Goal: Task Accomplishment & Management: Use online tool/utility

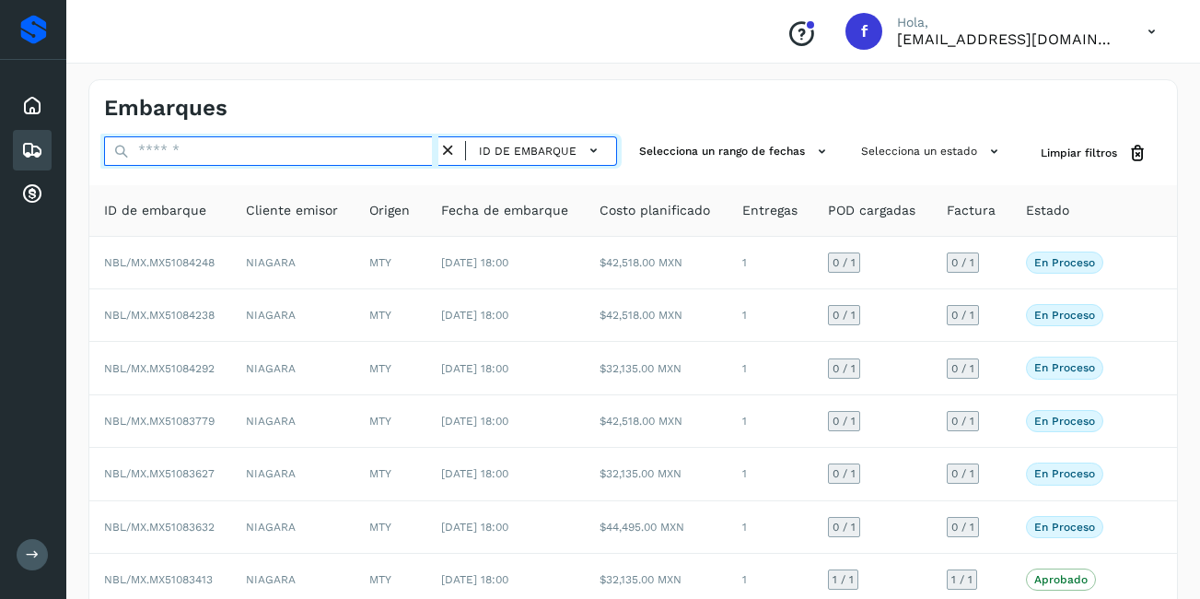
click at [277, 155] on input "text" at bounding box center [271, 150] width 334 height 29
type input "**"
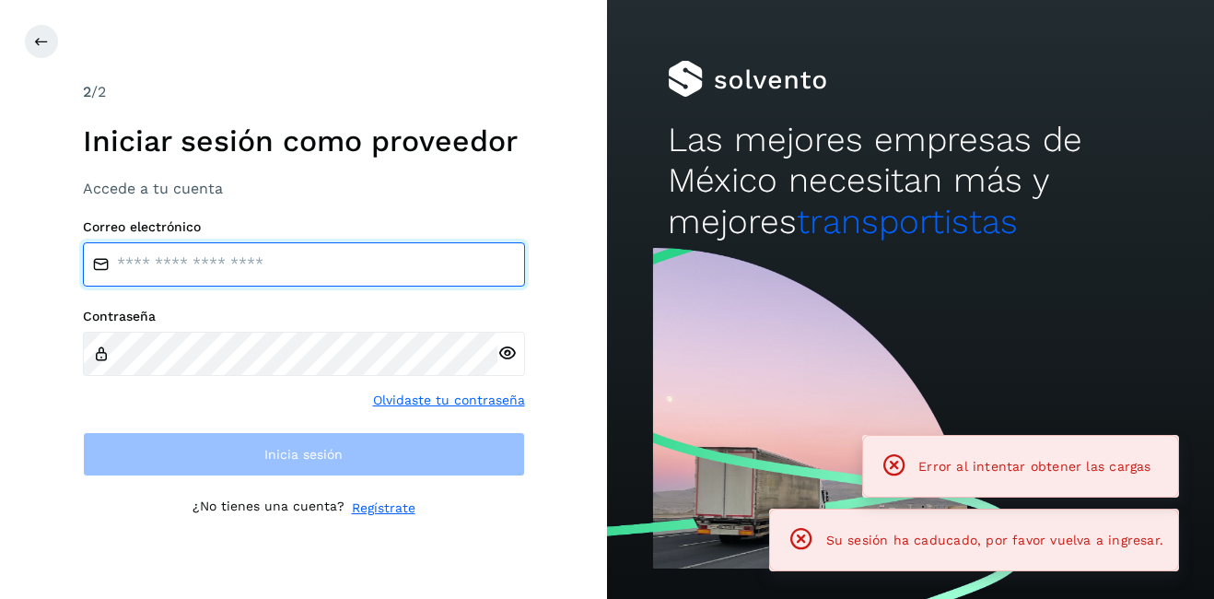
type input "**********"
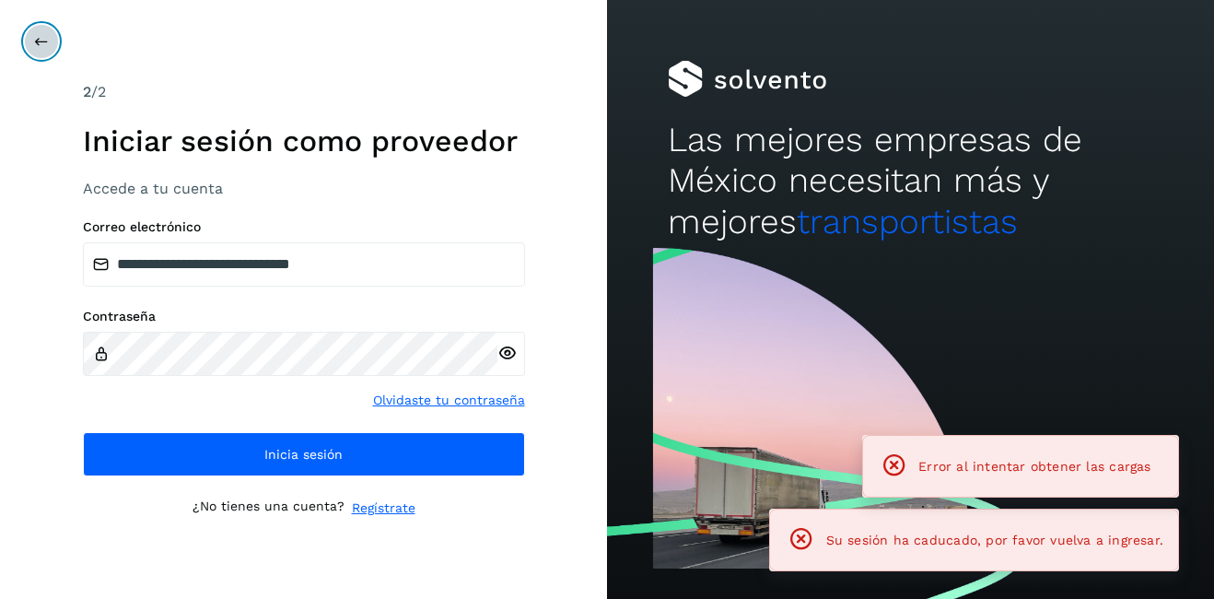
click at [52, 44] on button at bounding box center [41, 41] width 35 height 35
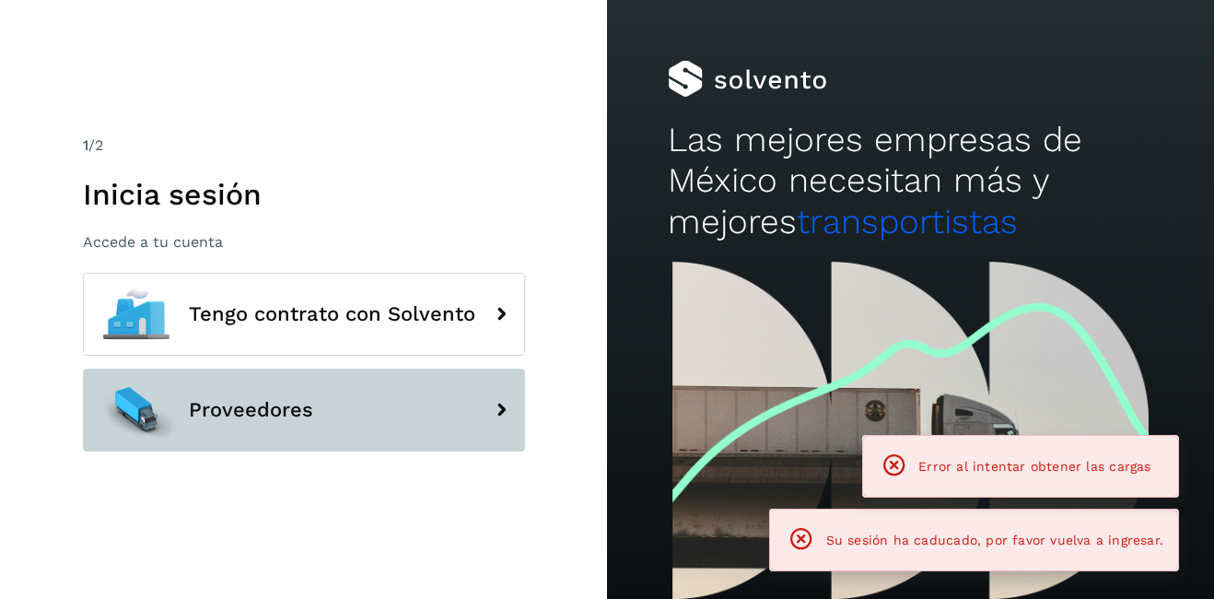
click at [249, 411] on span "Proveedores" at bounding box center [251, 410] width 124 height 22
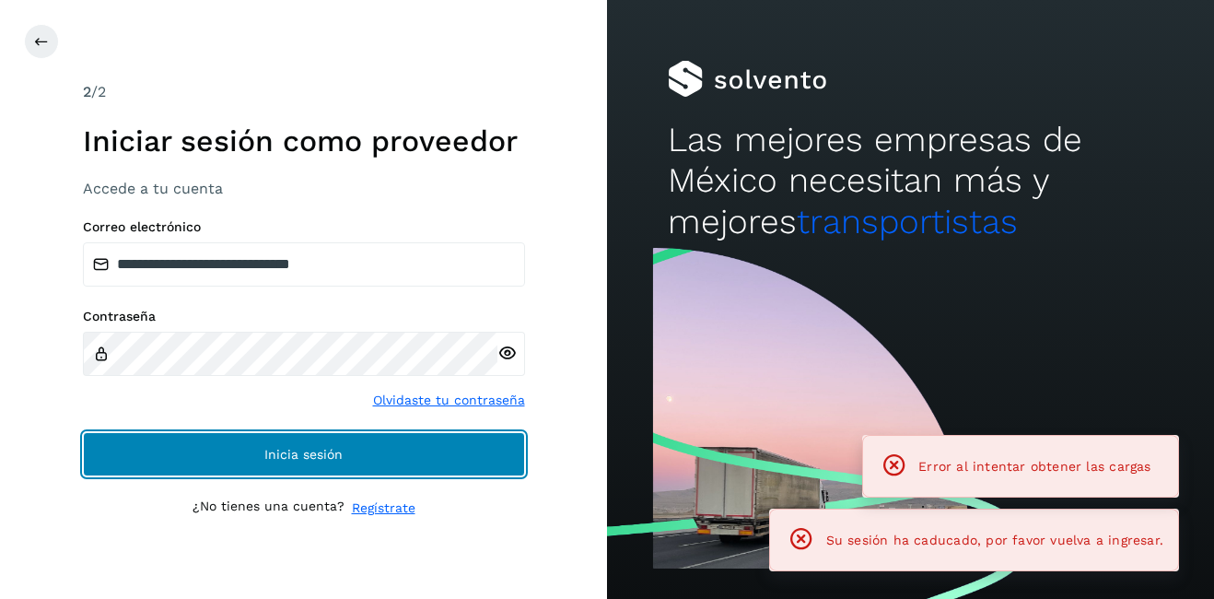
click at [263, 450] on button "Inicia sesión" at bounding box center [304, 454] width 442 height 44
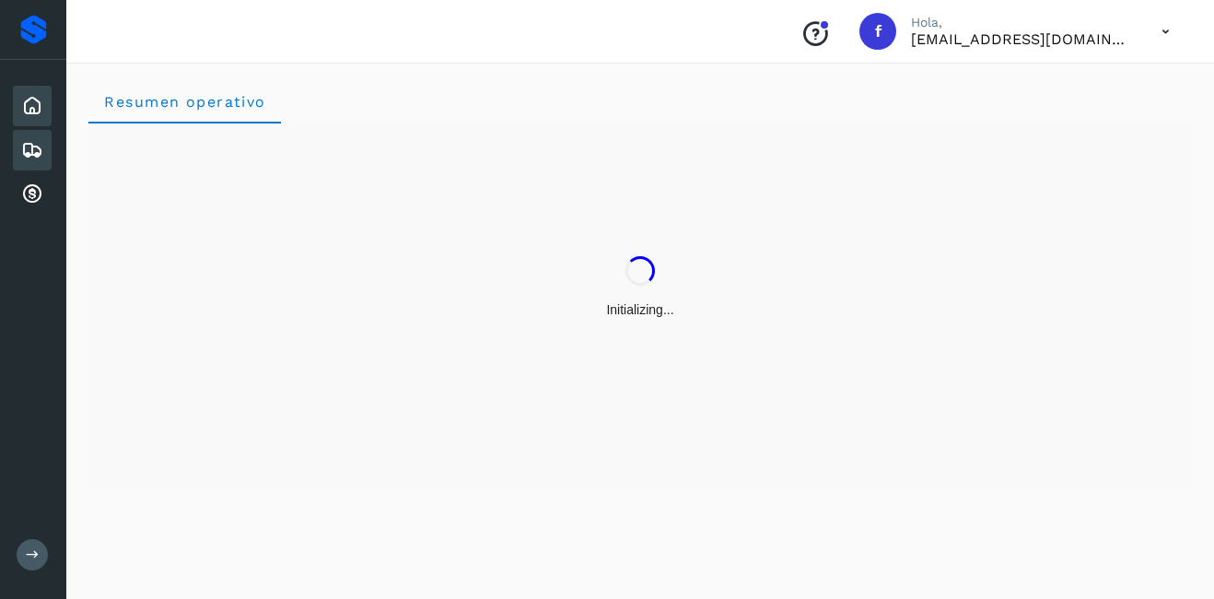
click at [27, 146] on icon at bounding box center [32, 150] width 22 height 22
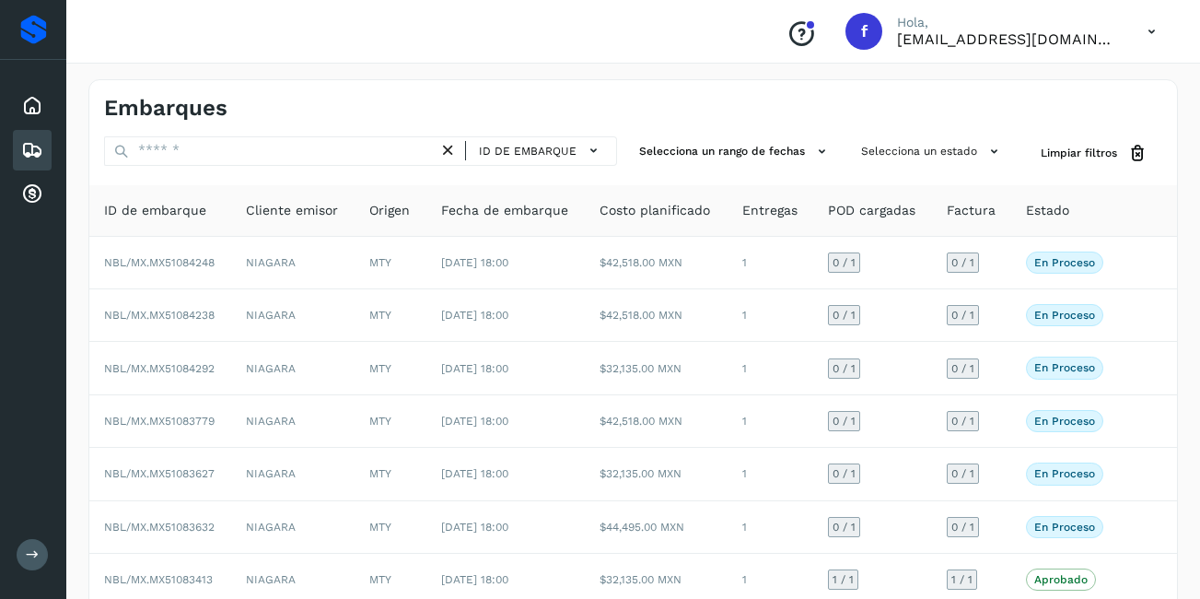
click at [231, 170] on div "ID de embarque Selecciona un rango de fechas Selecciona un estado Limpiar filtr…" at bounding box center [633, 483] width 1088 height 694
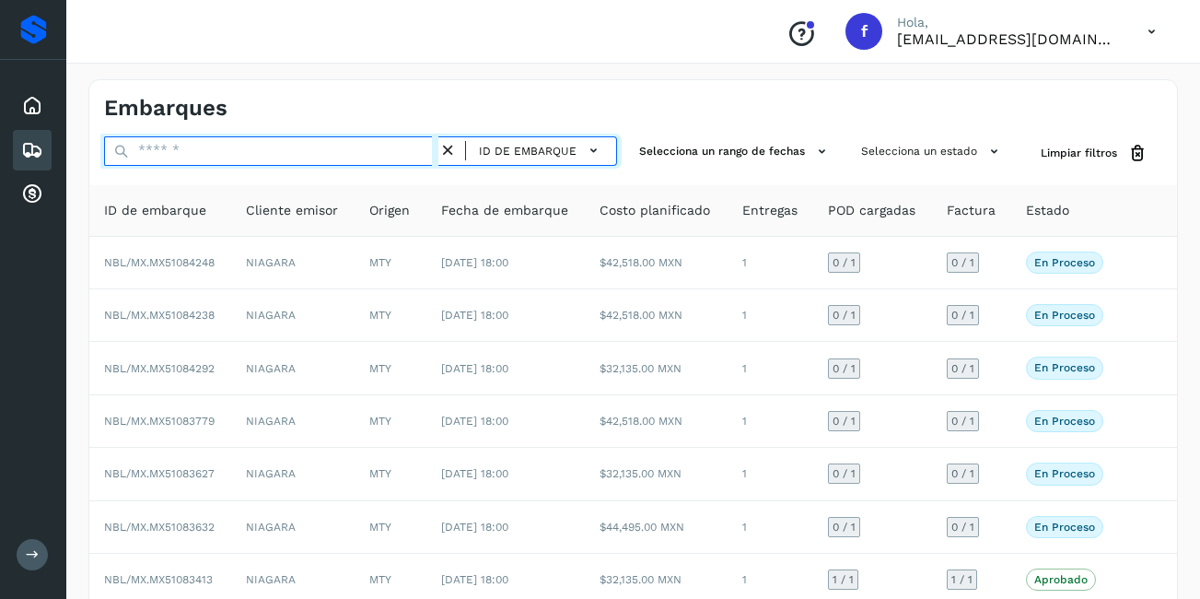
click at [209, 162] on input "text" at bounding box center [271, 150] width 334 height 29
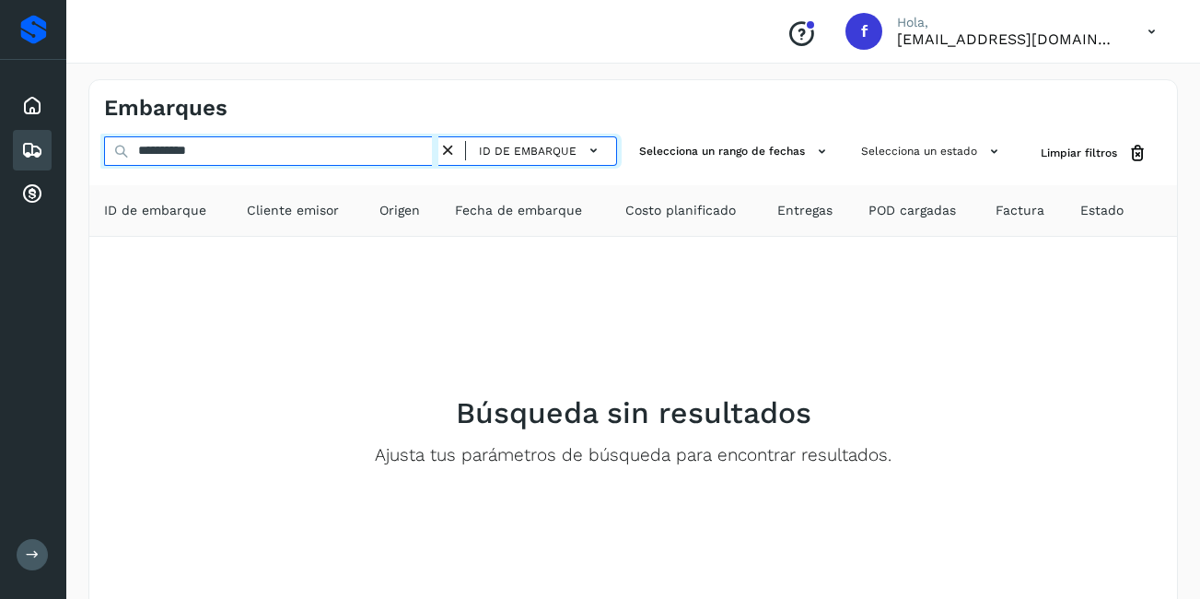
type input "**********"
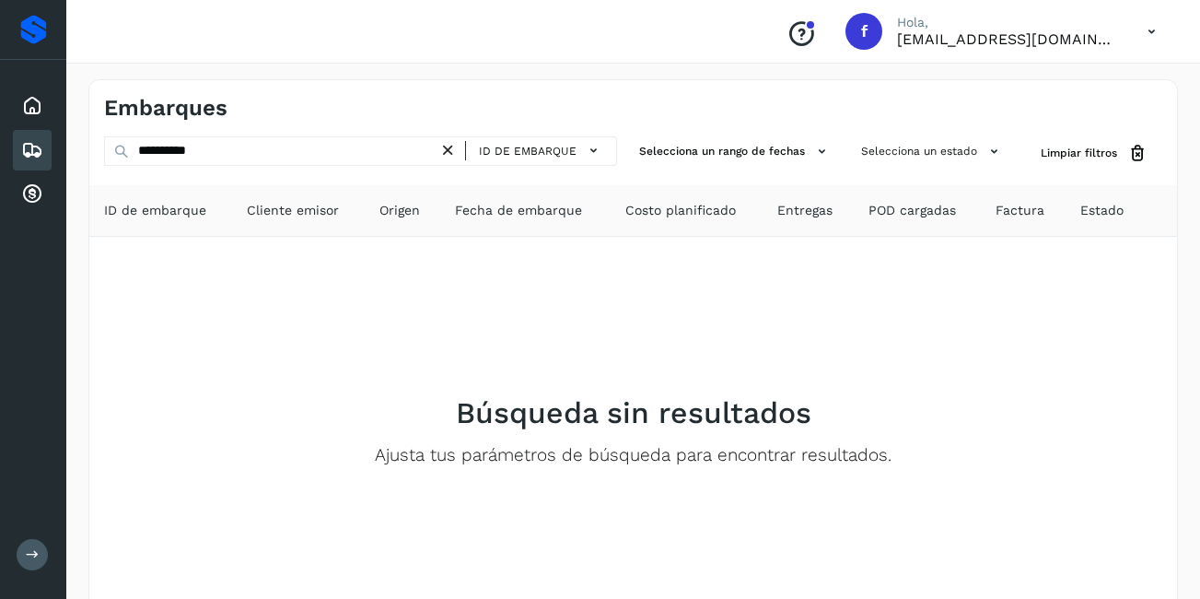
click at [446, 150] on icon at bounding box center [447, 150] width 19 height 19
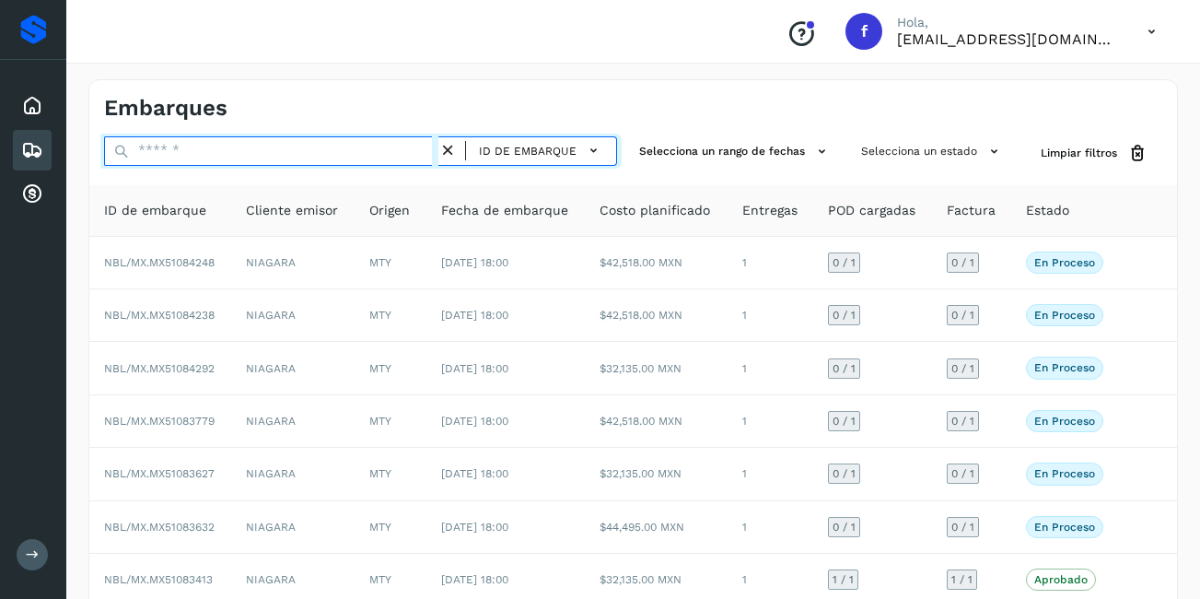
click at [245, 156] on input "text" at bounding box center [271, 150] width 334 height 29
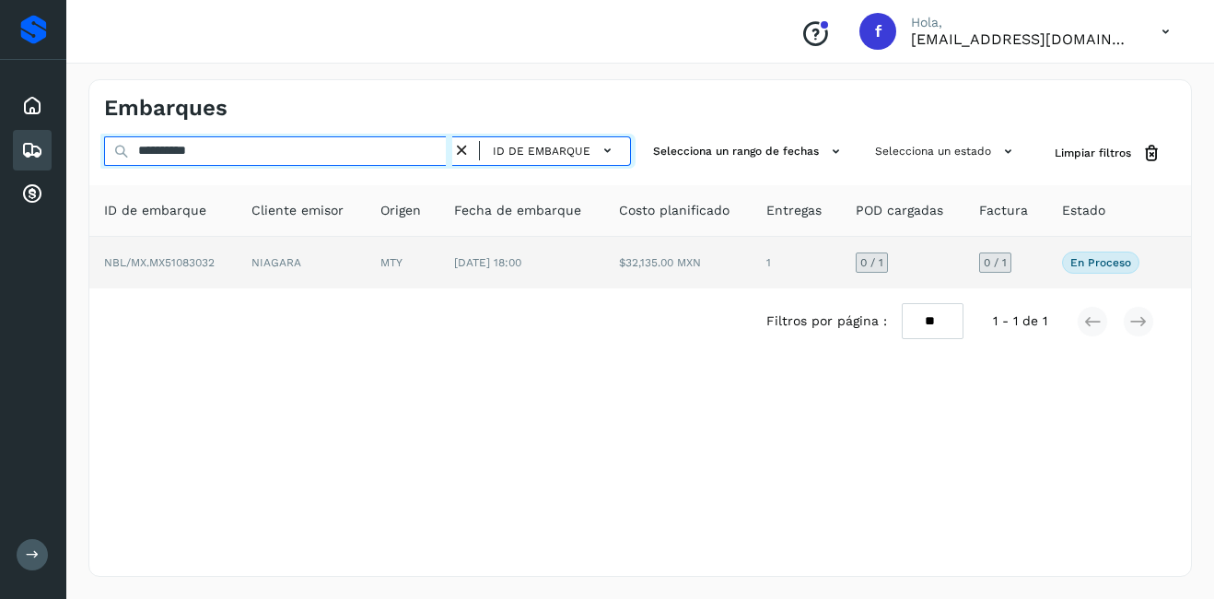
type input "**********"
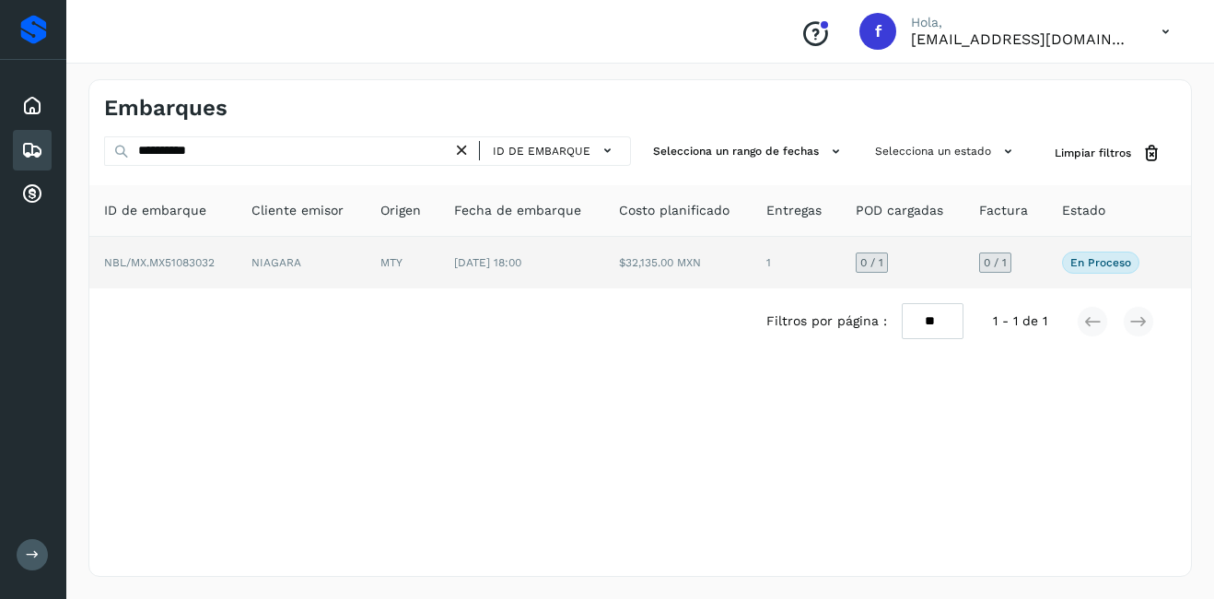
drag, startPoint x: 308, startPoint y: 262, endPoint x: 336, endPoint y: 276, distance: 31.7
click at [307, 262] on td "NIAGARA" at bounding box center [301, 263] width 128 height 52
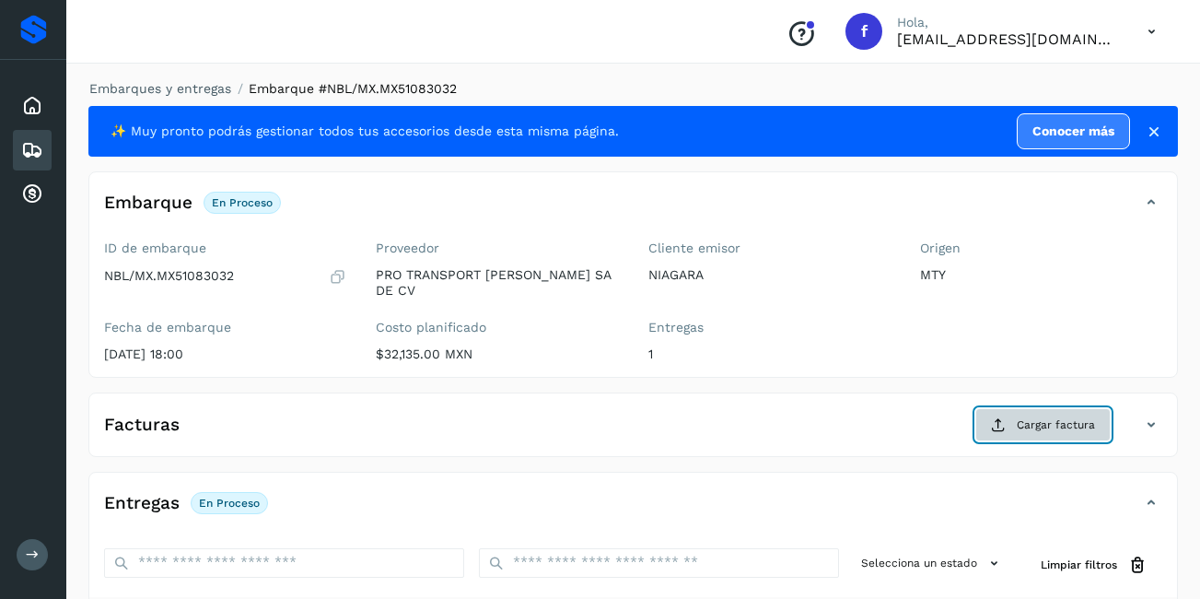
click at [1041, 408] on button "Cargar factura" at bounding box center [1042, 424] width 135 height 33
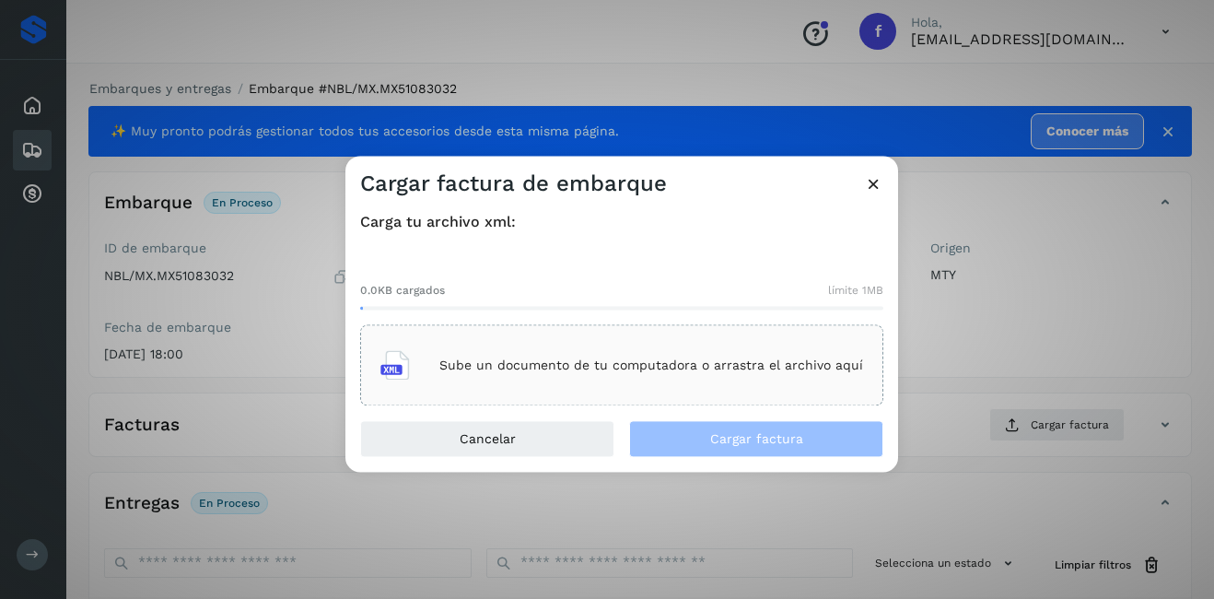
click at [566, 378] on div "Sube un documento de tu computadora o arrastra el archivo aquí" at bounding box center [621, 366] width 483 height 50
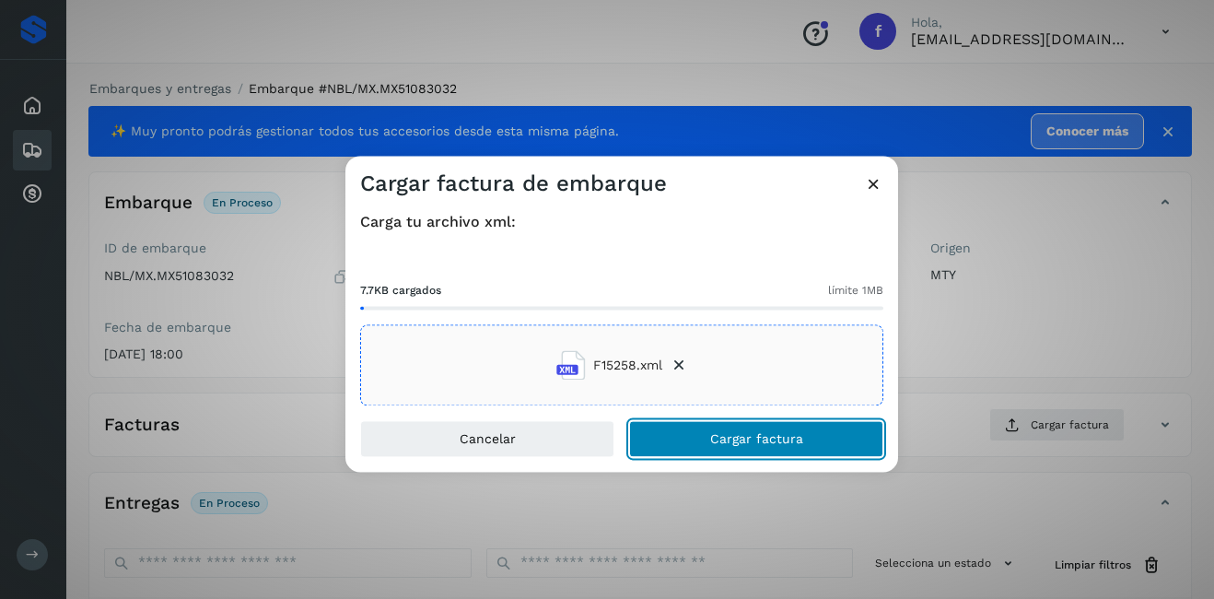
click at [792, 441] on span "Cargar factura" at bounding box center [756, 439] width 93 height 13
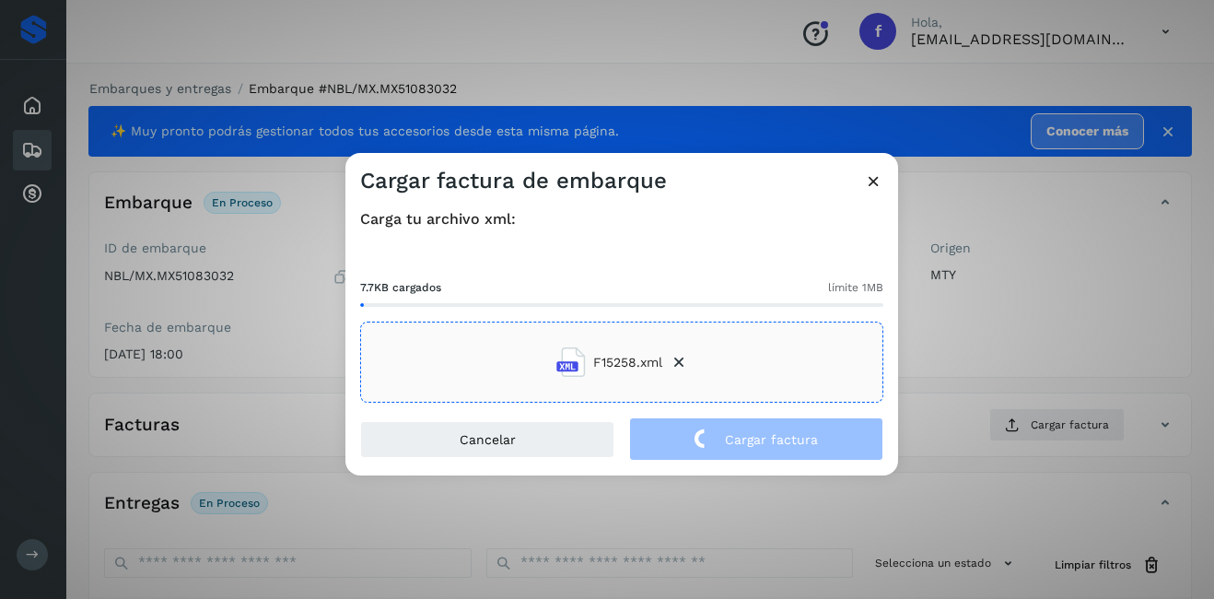
click at [1002, 349] on div "Cargar factura de embarque Carga tu archivo xml: 7.7KB cargados límite 1MB F152…" at bounding box center [607, 299] width 1214 height 599
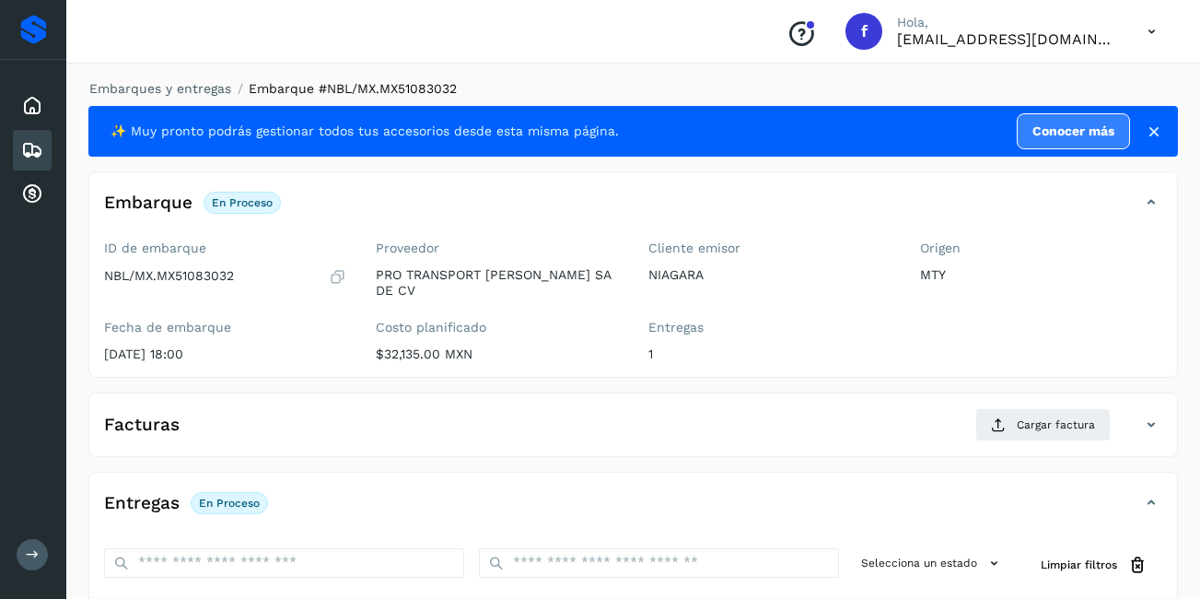
scroll to position [278, 0]
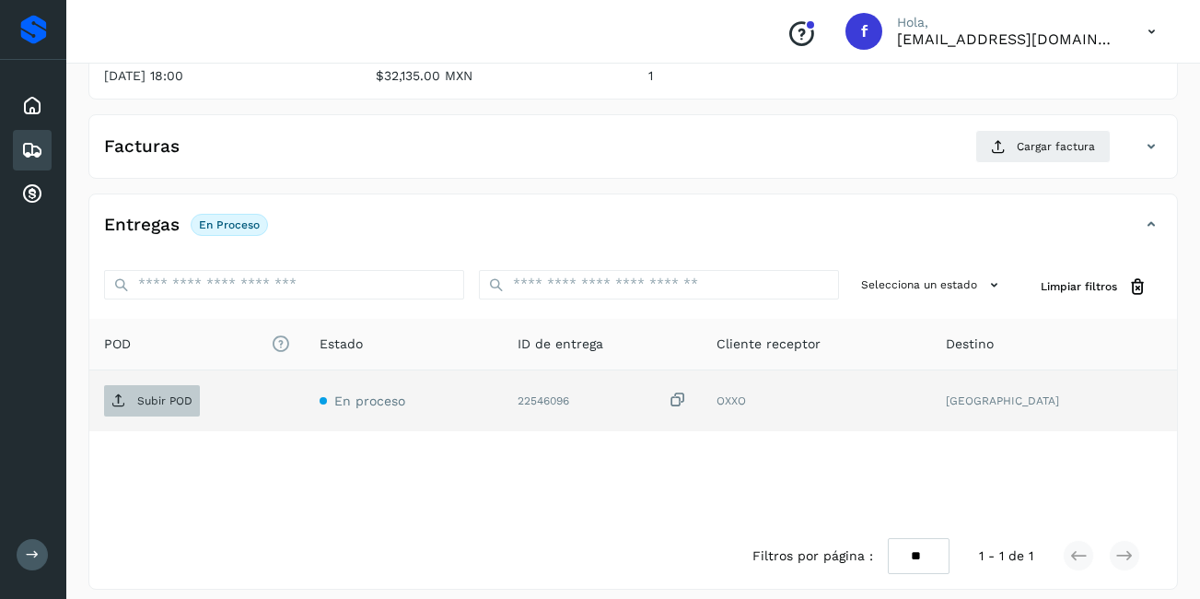
click at [187, 394] on p "Subir POD" at bounding box center [164, 400] width 55 height 13
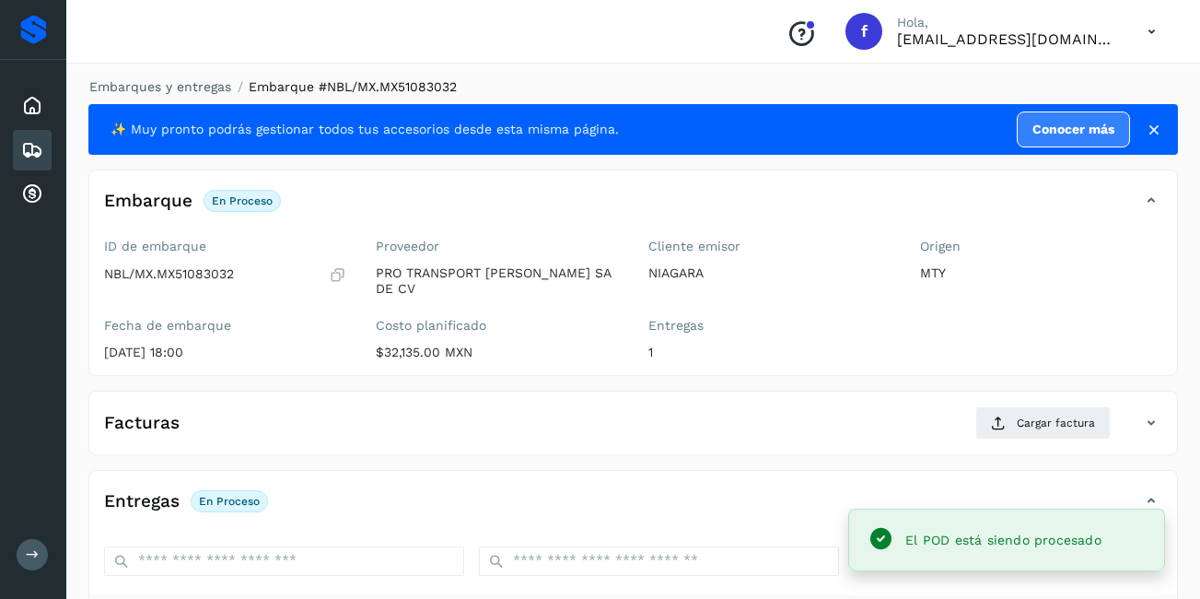
scroll to position [186, 0]
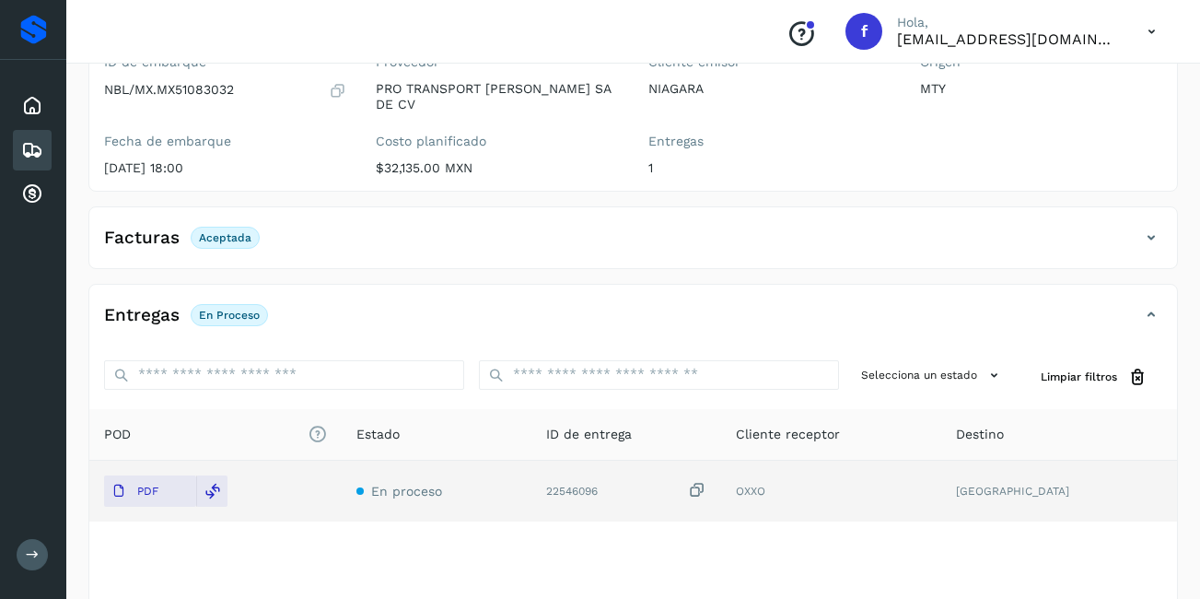
click at [34, 151] on icon at bounding box center [32, 150] width 22 height 22
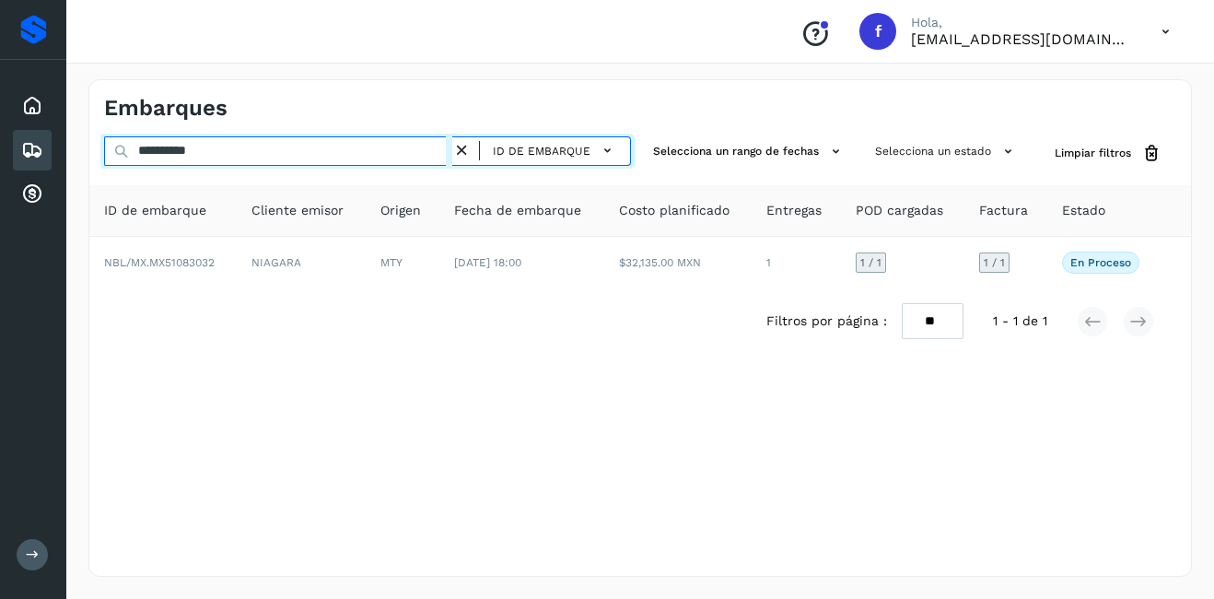
drag, startPoint x: 220, startPoint y: 158, endPoint x: 160, endPoint y: 169, distance: 60.7
click at [160, 169] on div "**********" at bounding box center [367, 153] width 527 height 34
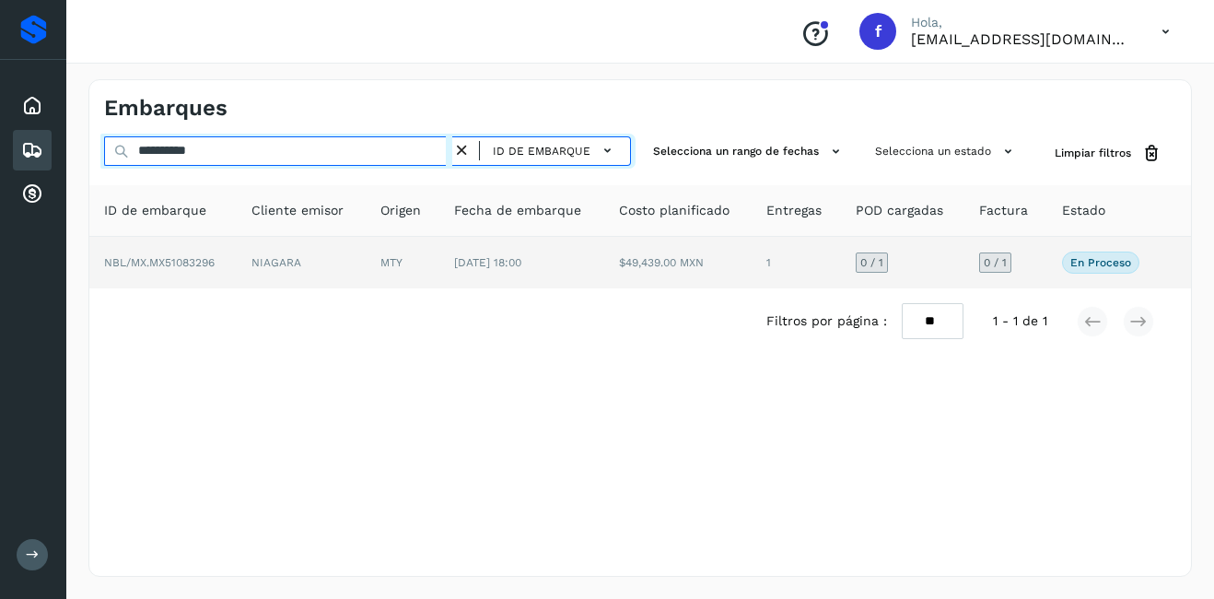
type input "**********"
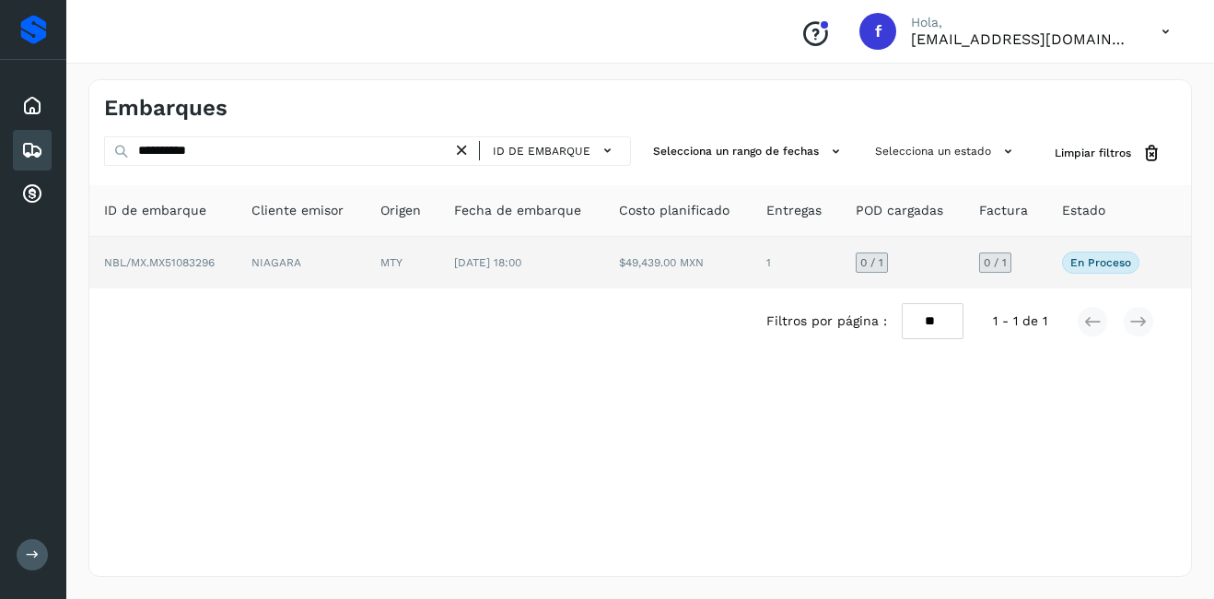
click at [234, 257] on td "NBL/MX.MX51083296" at bounding box center [162, 263] width 147 height 52
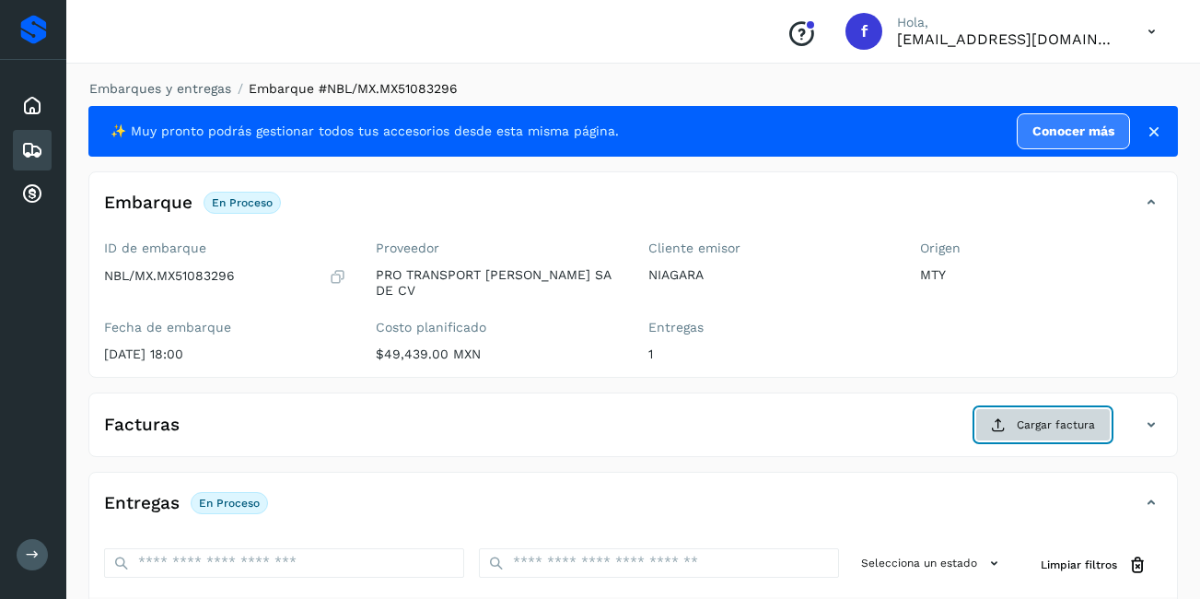
click at [1035, 416] on span "Cargar factura" at bounding box center [1056, 424] width 78 height 17
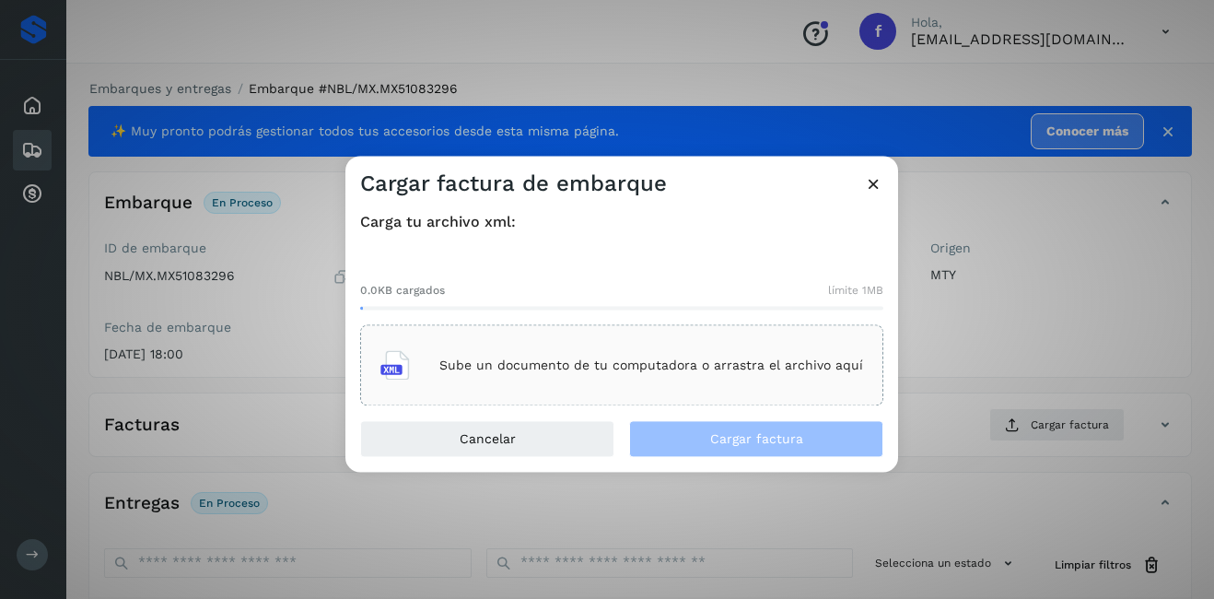
click at [549, 379] on div "Sube un documento de tu computadora o arrastra el archivo aquí" at bounding box center [621, 366] width 483 height 50
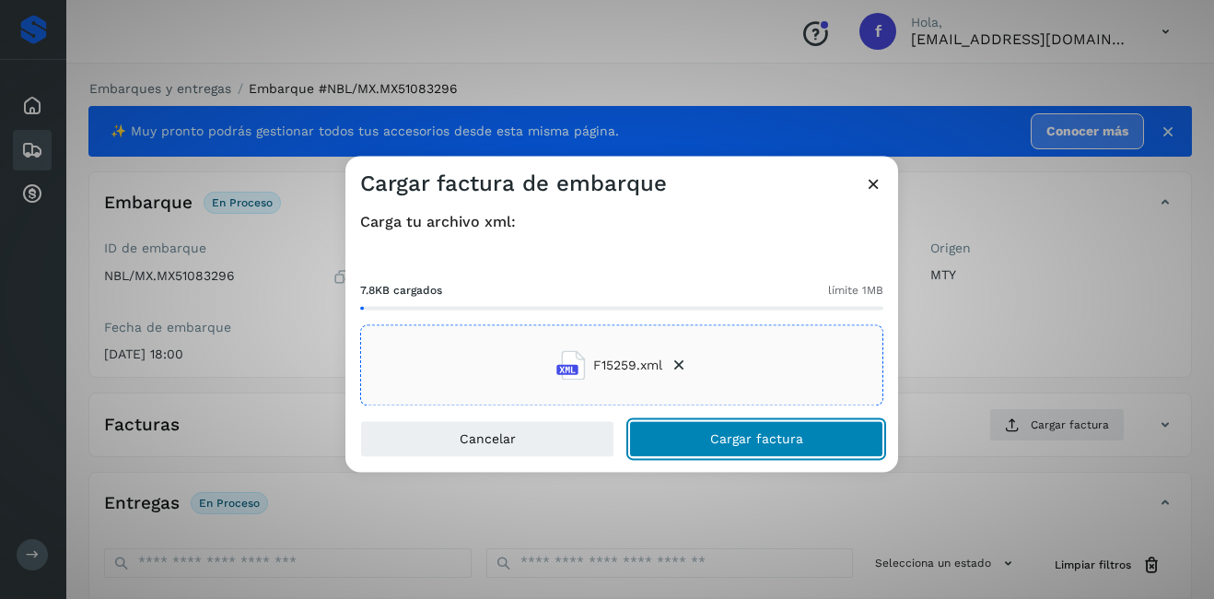
click at [705, 425] on button "Cargar factura" at bounding box center [756, 439] width 254 height 37
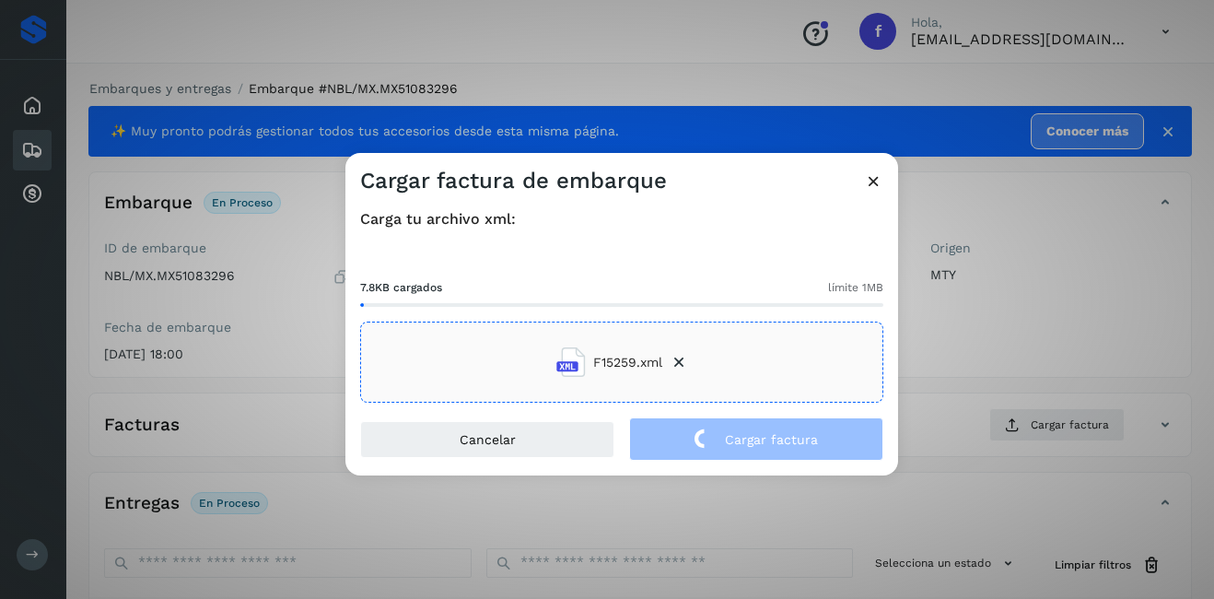
click at [1097, 285] on div "Cargar factura de embarque Carga tu archivo xml: 7.8KB cargados límite 1MB F152…" at bounding box center [607, 299] width 1214 height 599
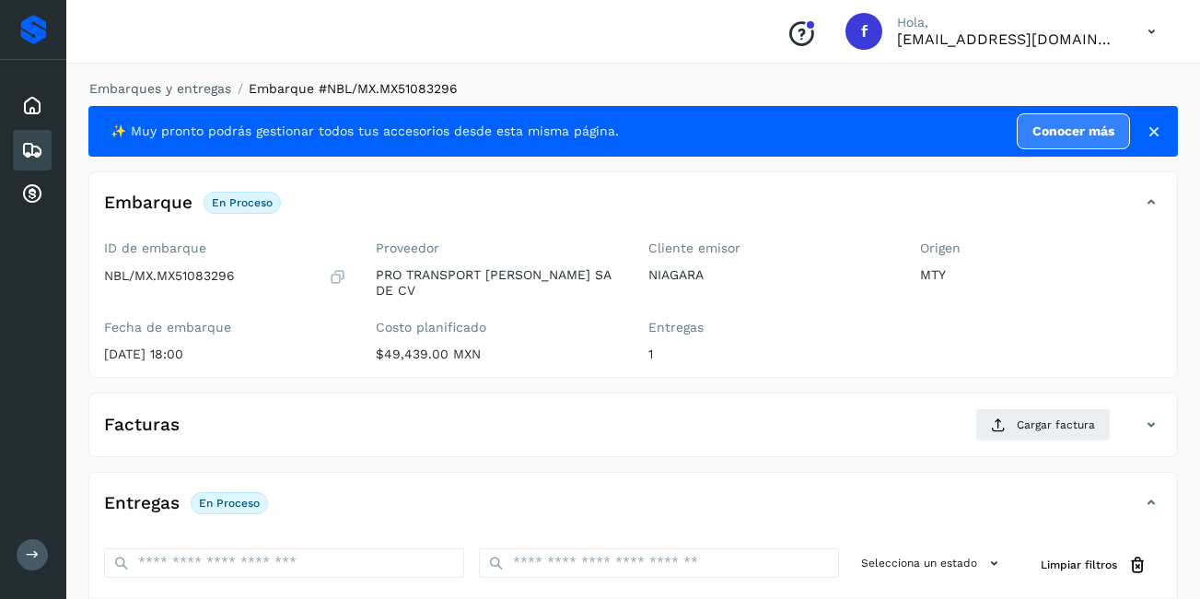
scroll to position [276, 0]
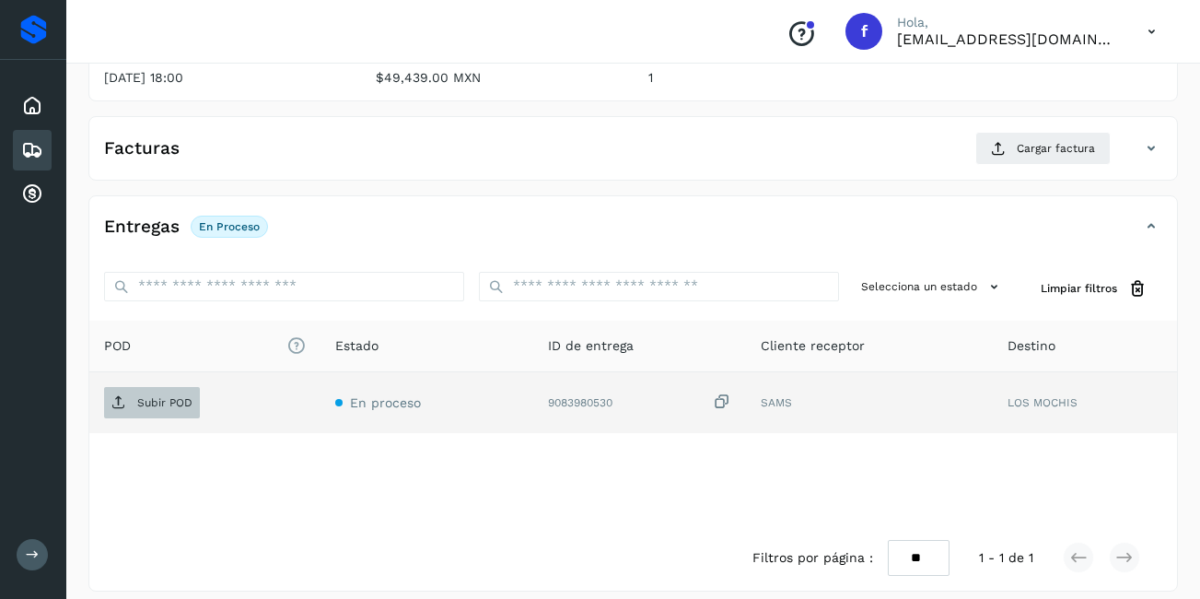
click at [174, 388] on span "Subir POD" at bounding box center [152, 402] width 96 height 29
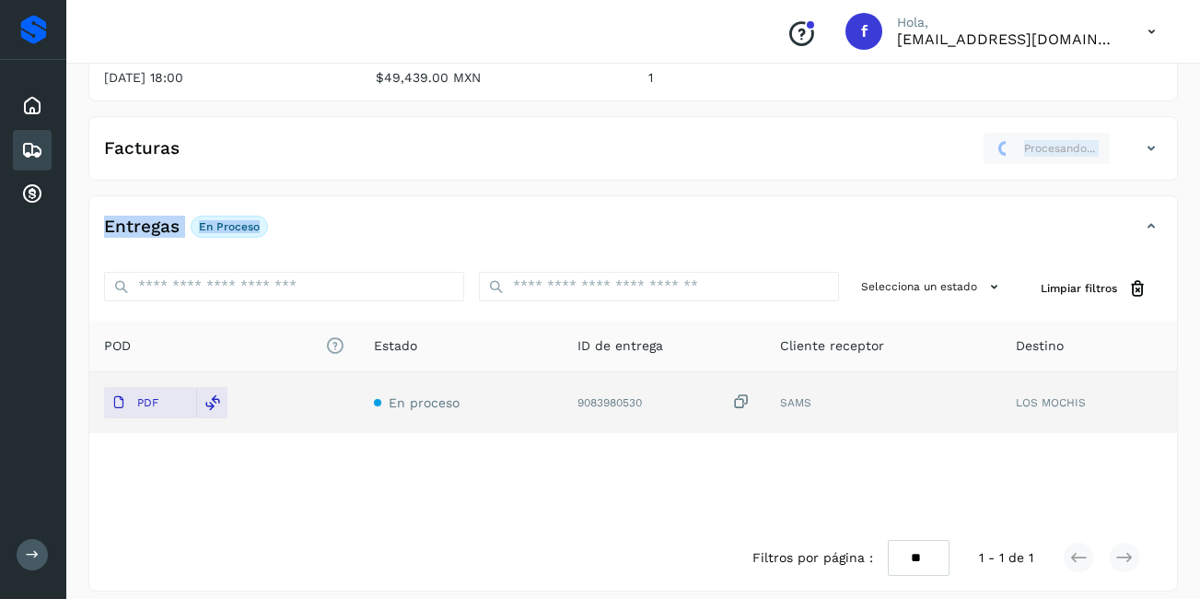
drag, startPoint x: 739, startPoint y: 157, endPoint x: 699, endPoint y: 185, distance: 49.6
click at [699, 185] on div "✨ Muy pronto podrás gestionar todos tus accesorios desde esta misma página. Con…" at bounding box center [632, 211] width 1089 height 762
drag, startPoint x: 699, startPoint y: 185, endPoint x: 688, endPoint y: 182, distance: 11.4
click at [688, 195] on div "Entregas En proceso Selecciona un estado Limpiar filtros POD El tamaño máximo d…" at bounding box center [632, 393] width 1089 height 396
click at [24, 144] on icon at bounding box center [32, 150] width 22 height 22
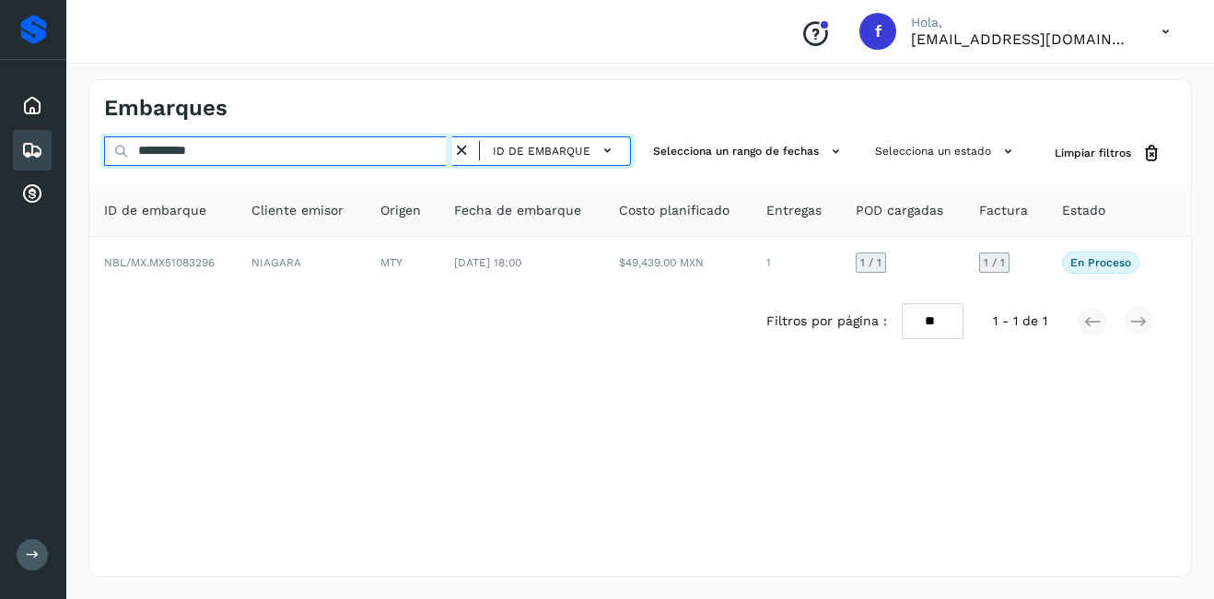
drag, startPoint x: 242, startPoint y: 155, endPoint x: 156, endPoint y: 176, distance: 89.1
click at [156, 176] on div "**********" at bounding box center [639, 244] width 1101 height 217
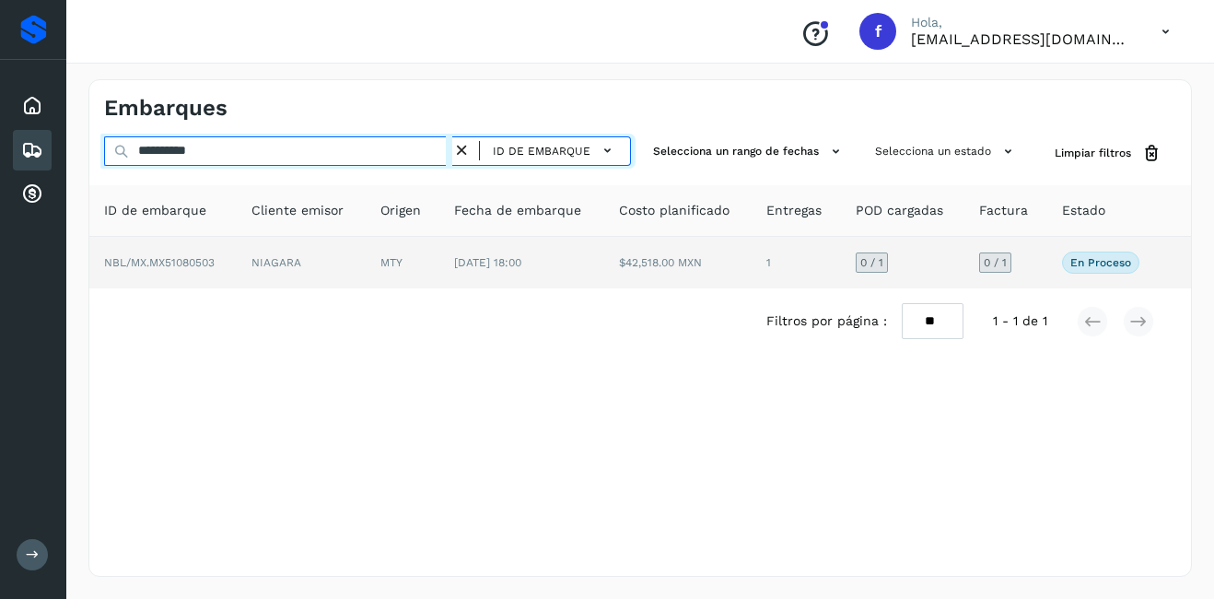
type input "**********"
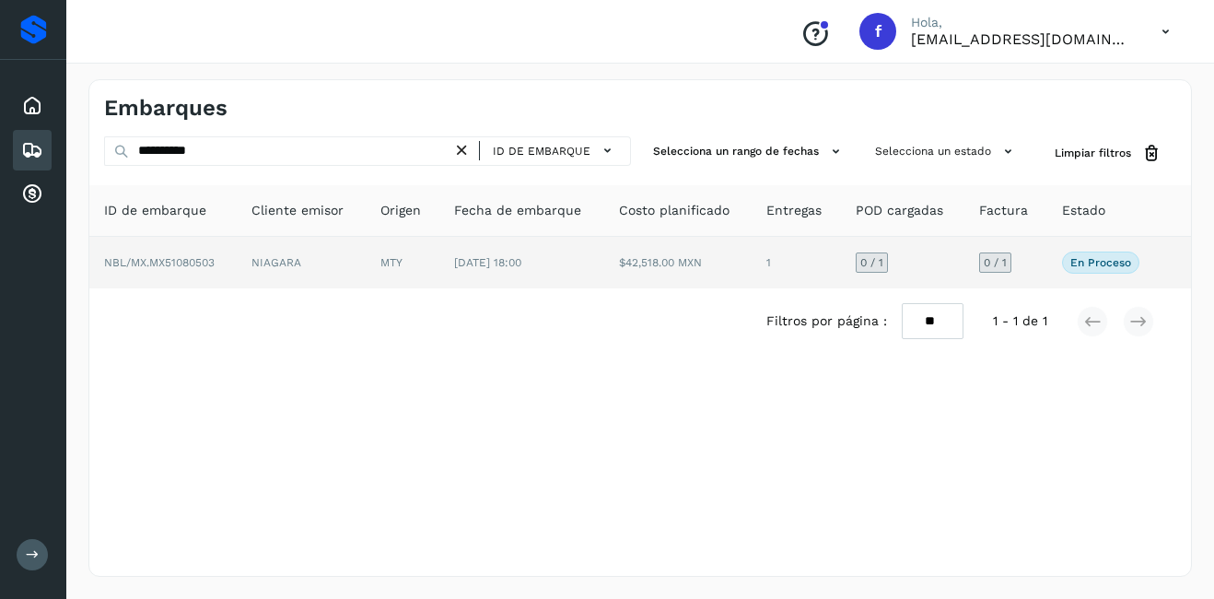
click at [238, 262] on td "NIAGARA" at bounding box center [301, 263] width 128 height 52
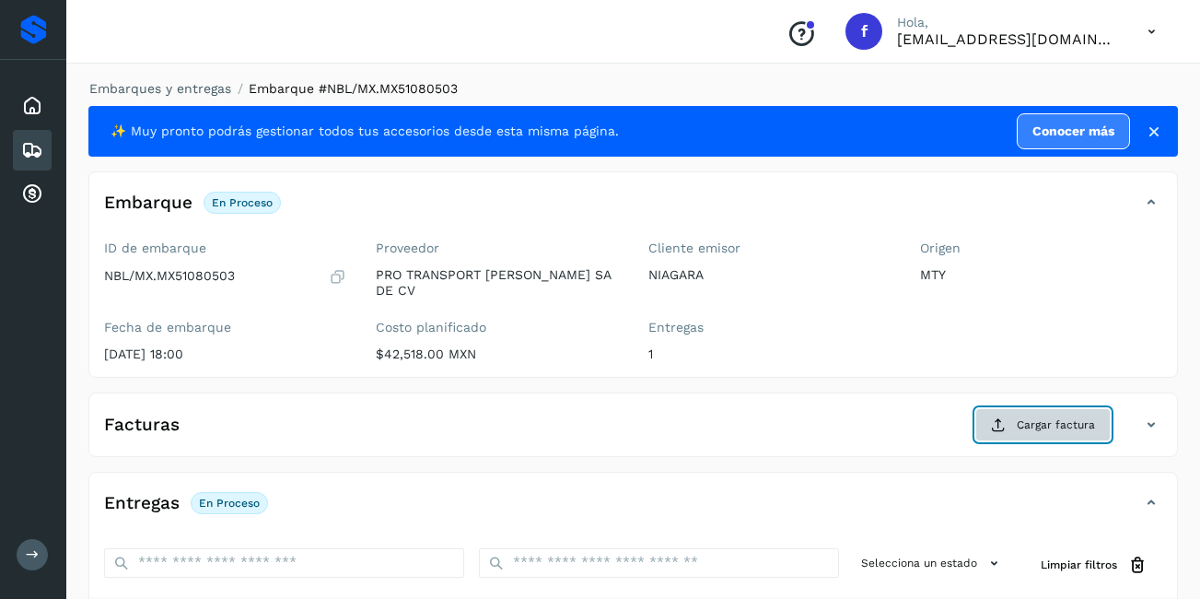
click at [1030, 408] on button "Cargar factura" at bounding box center [1042, 424] width 135 height 33
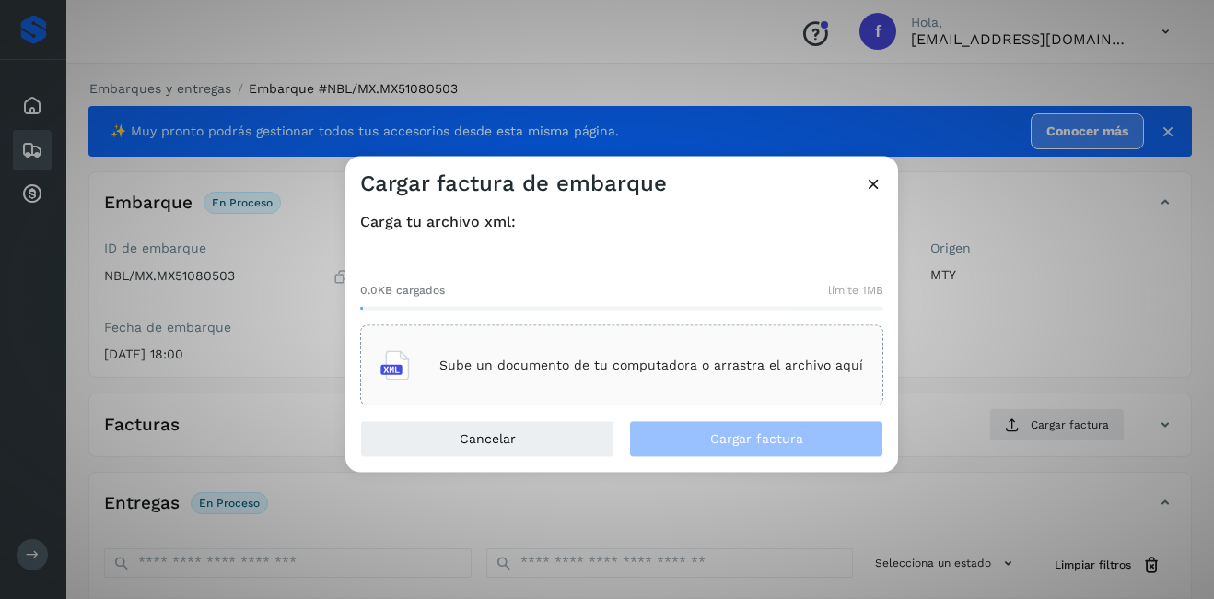
click at [522, 354] on div "Sube un documento de tu computadora o arrastra el archivo aquí" at bounding box center [621, 366] width 483 height 50
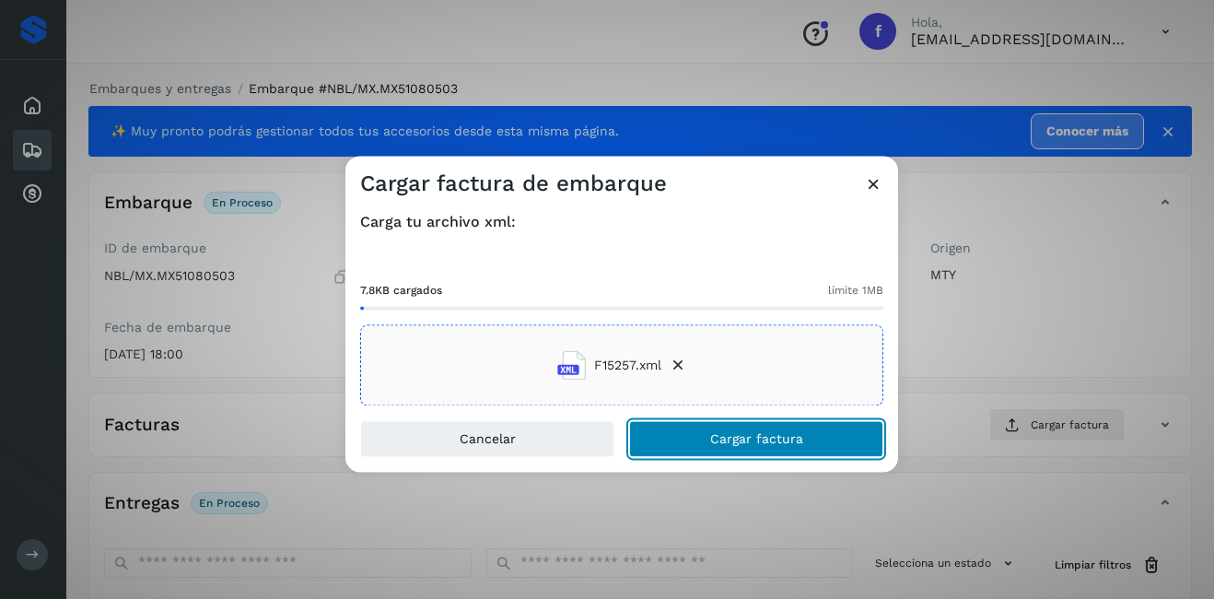
drag, startPoint x: 726, startPoint y: 445, endPoint x: 949, endPoint y: 378, distance: 233.6
click at [727, 446] on span "Cargar factura" at bounding box center [756, 439] width 93 height 13
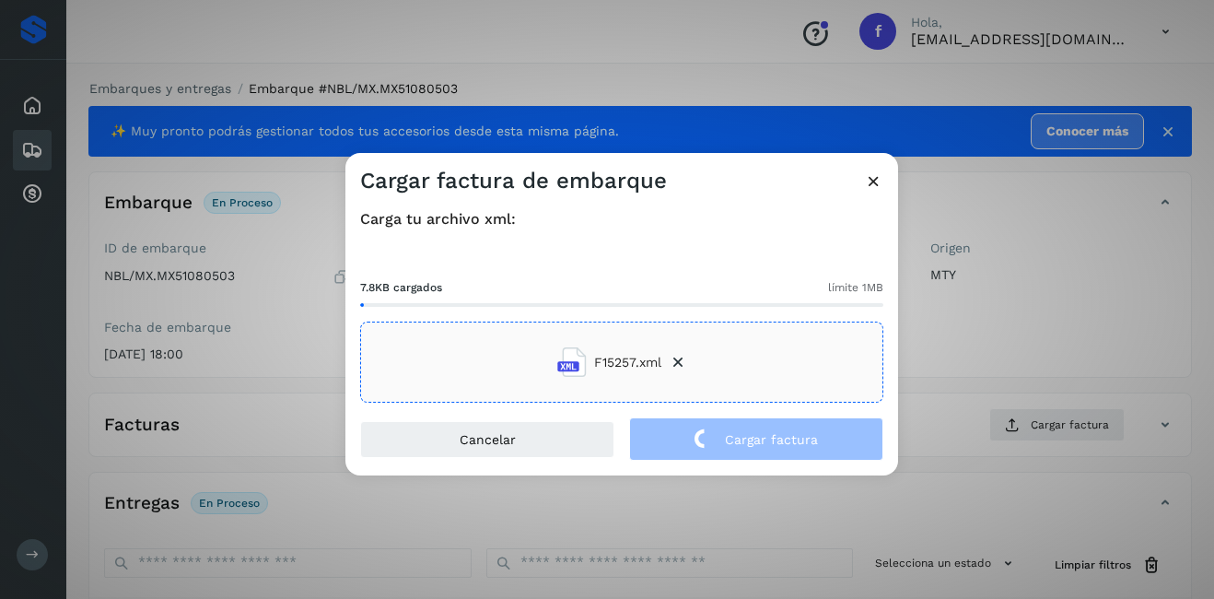
click at [973, 355] on div "Cargar factura de embarque Carga tu archivo xml: 7.8KB cargados límite 1MB F152…" at bounding box center [607, 299] width 1214 height 599
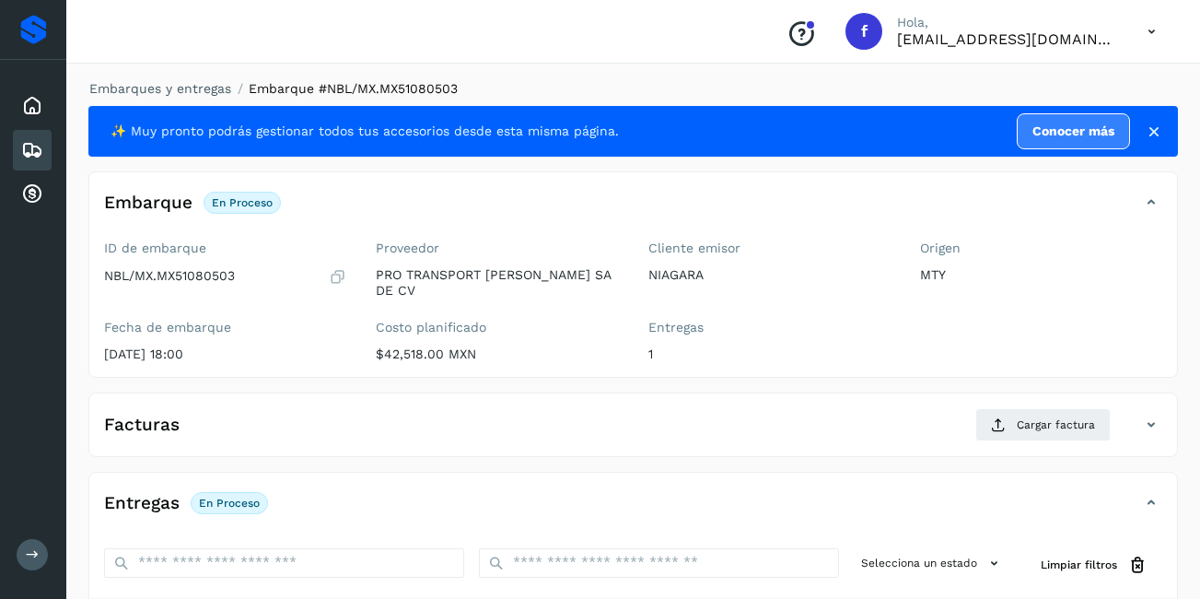
scroll to position [278, 0]
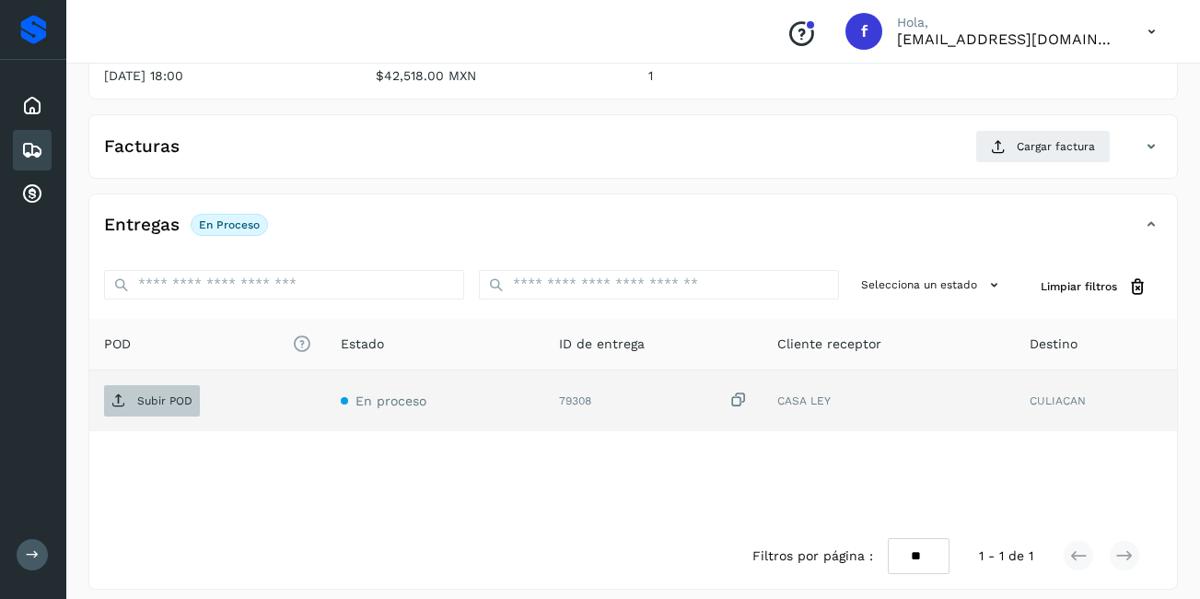
click at [160, 394] on p "Subir POD" at bounding box center [164, 400] width 55 height 13
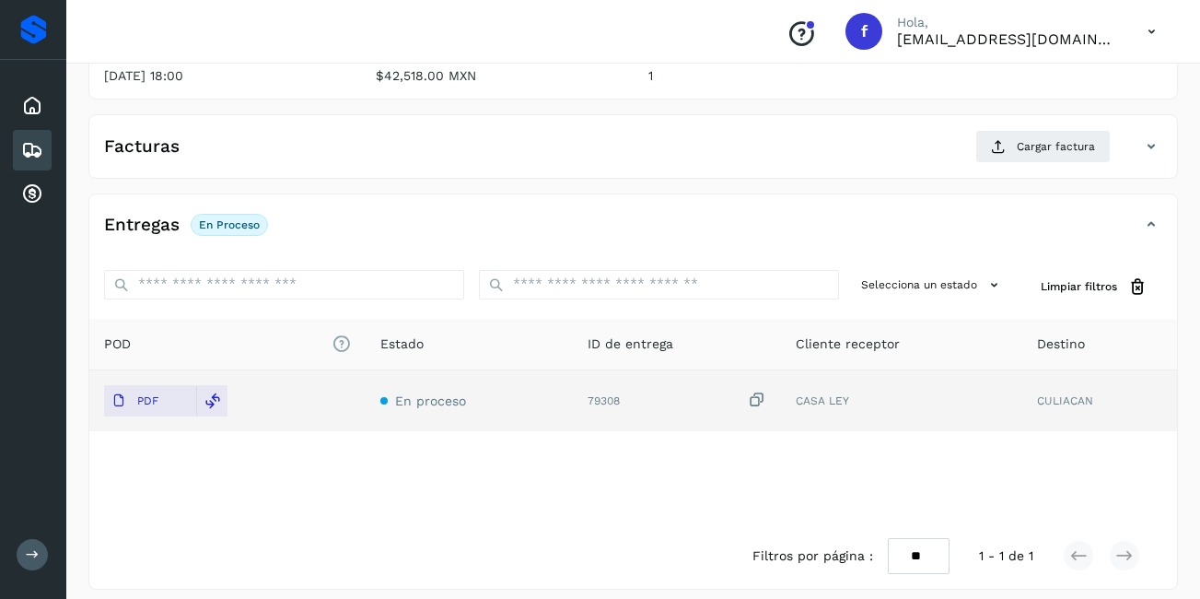
scroll to position [2, 0]
